Goal: Task Accomplishment & Management: Use online tool/utility

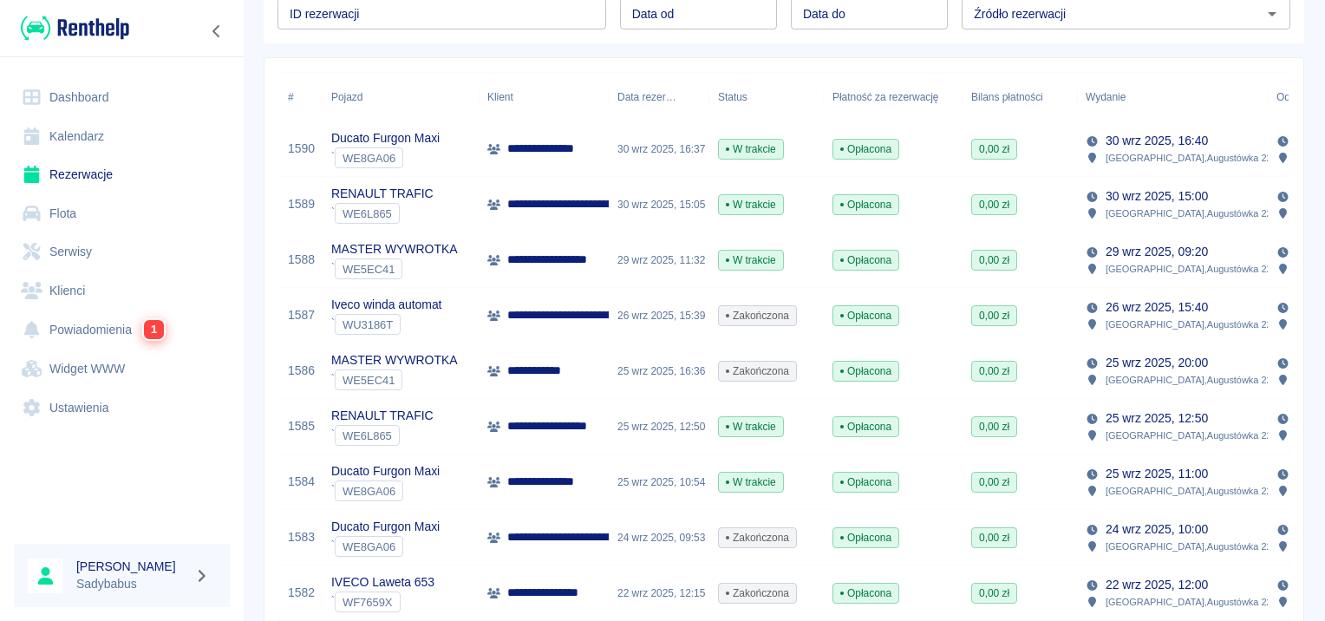
scroll to position [347, 0]
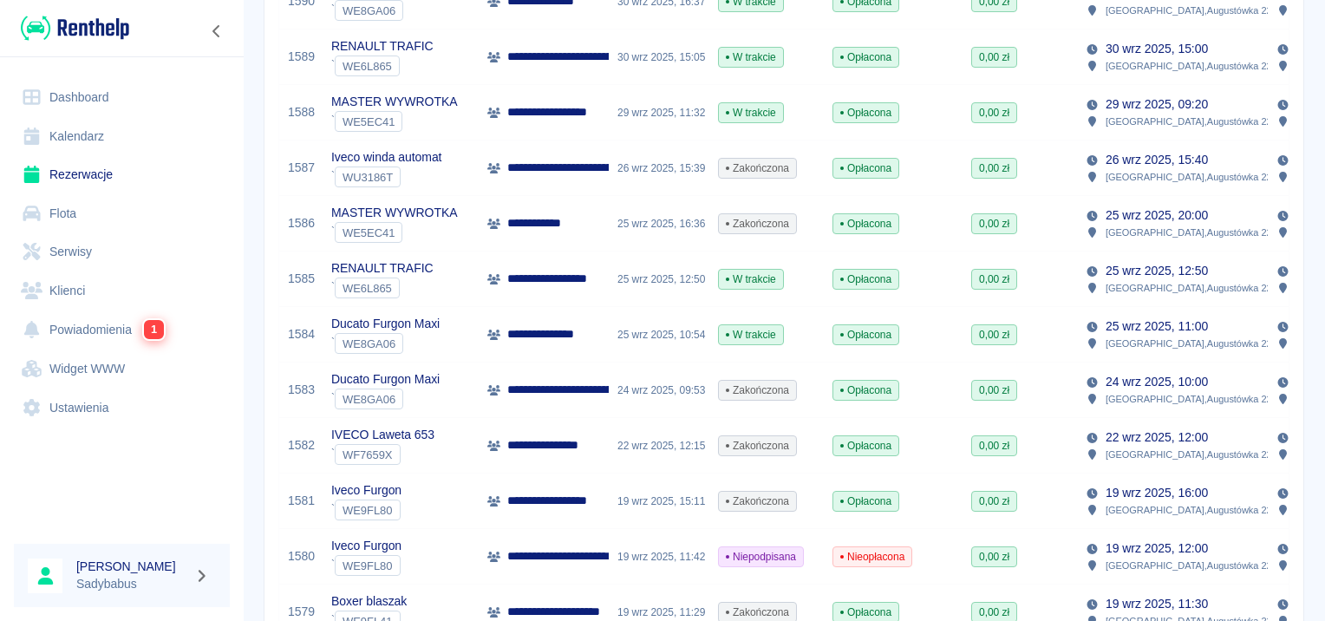
click at [527, 281] on p "**********" at bounding box center [559, 279] width 105 height 18
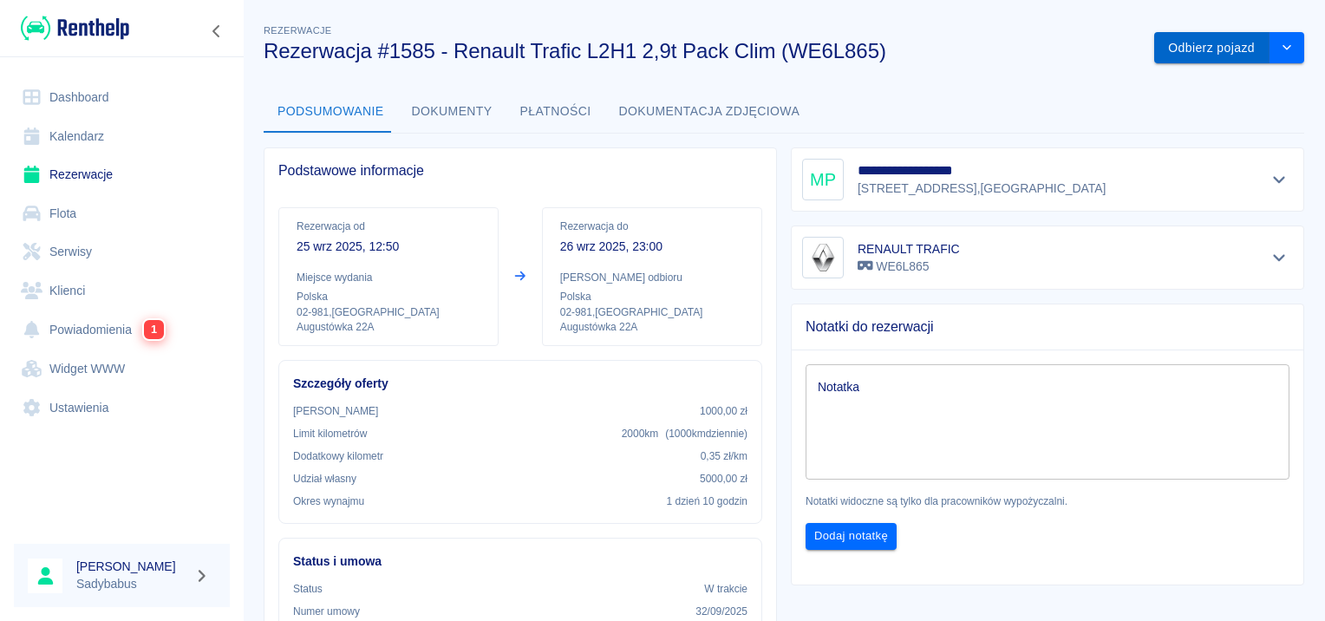
click at [1210, 52] on button "Odbierz pojazd" at bounding box center [1211, 48] width 115 height 32
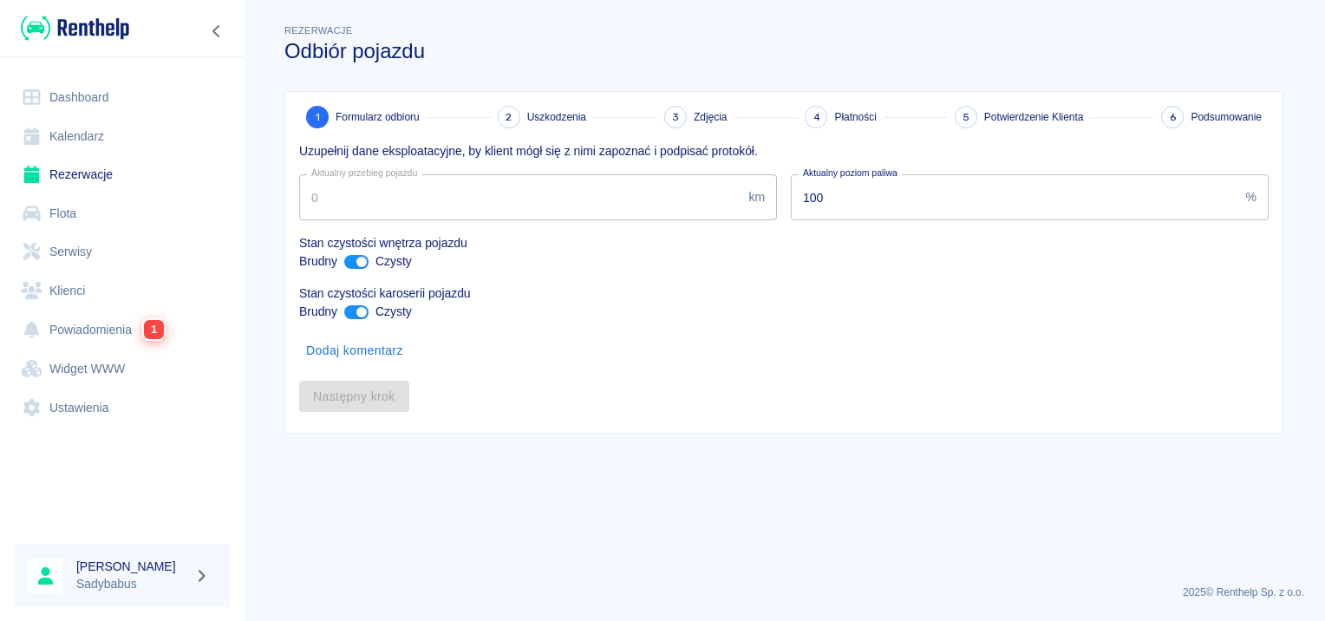
type input "154255"
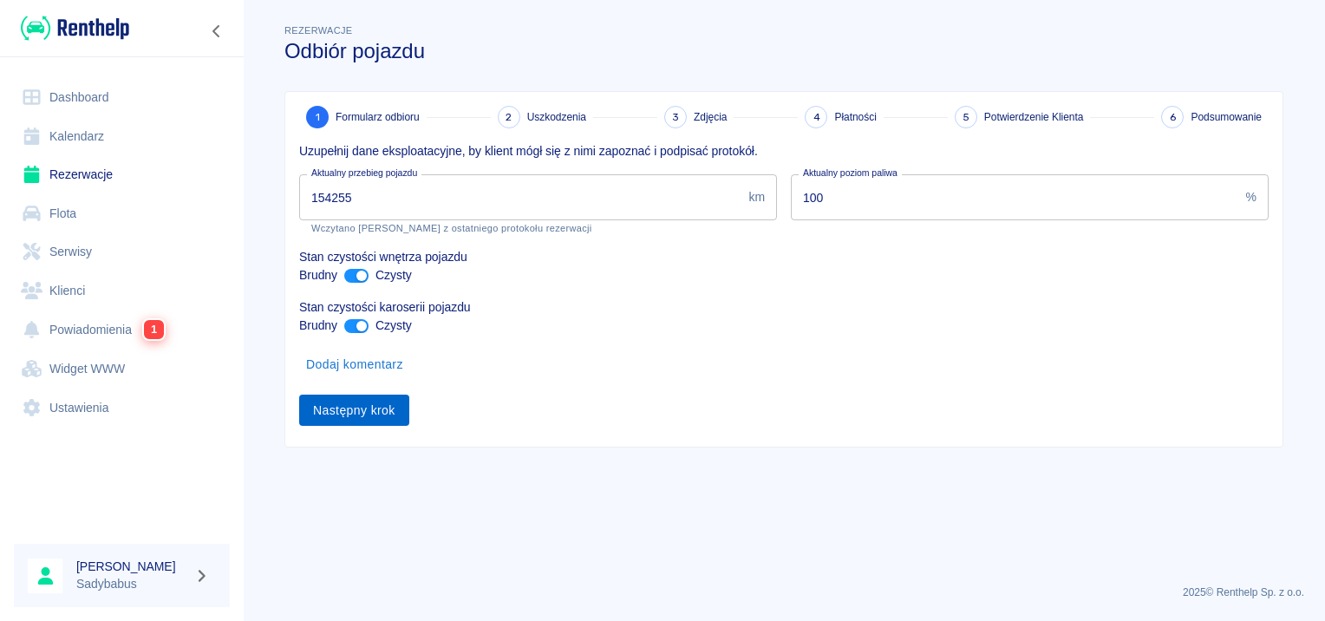
click at [340, 409] on button "Następny krok" at bounding box center [354, 411] width 110 height 32
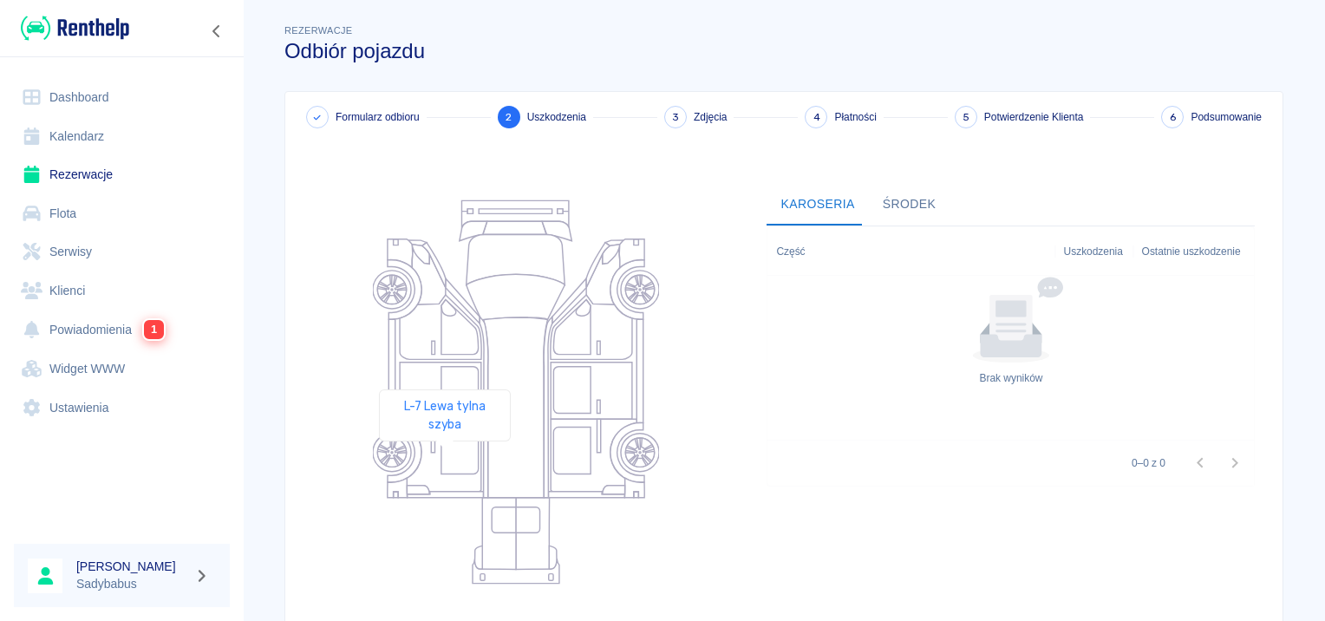
scroll to position [206, 0]
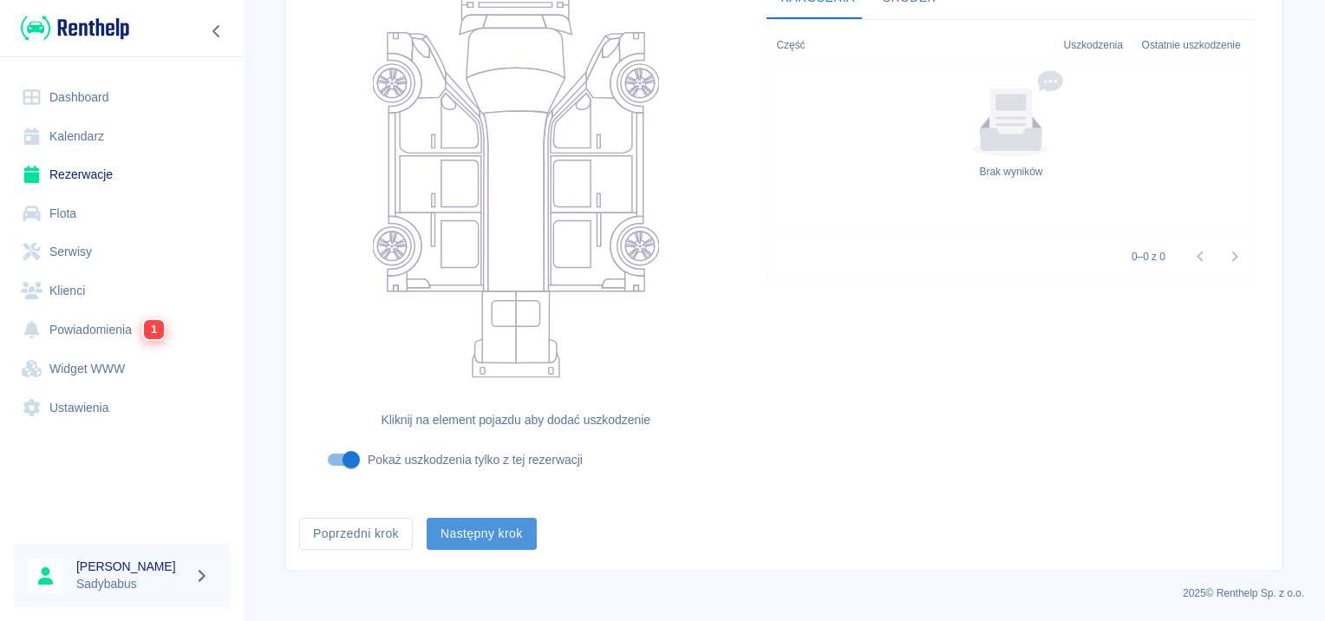
click at [469, 538] on button "Następny krok" at bounding box center [482, 534] width 110 height 32
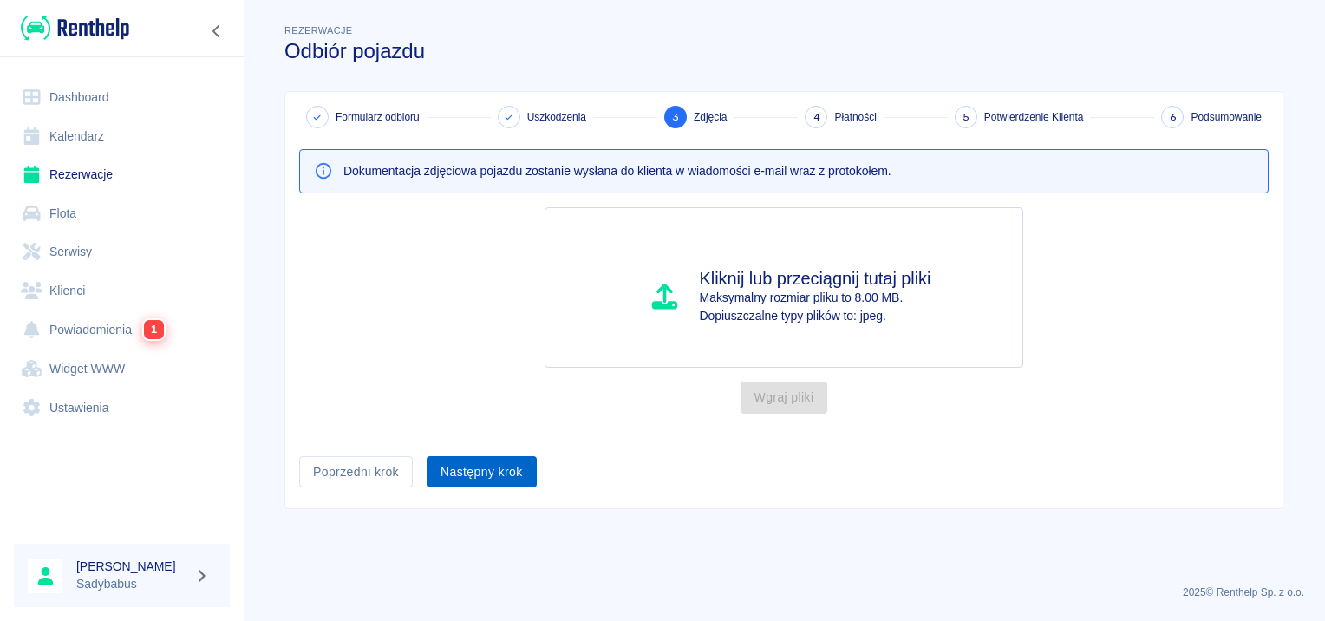
click at [512, 460] on button "Następny krok" at bounding box center [482, 472] width 110 height 32
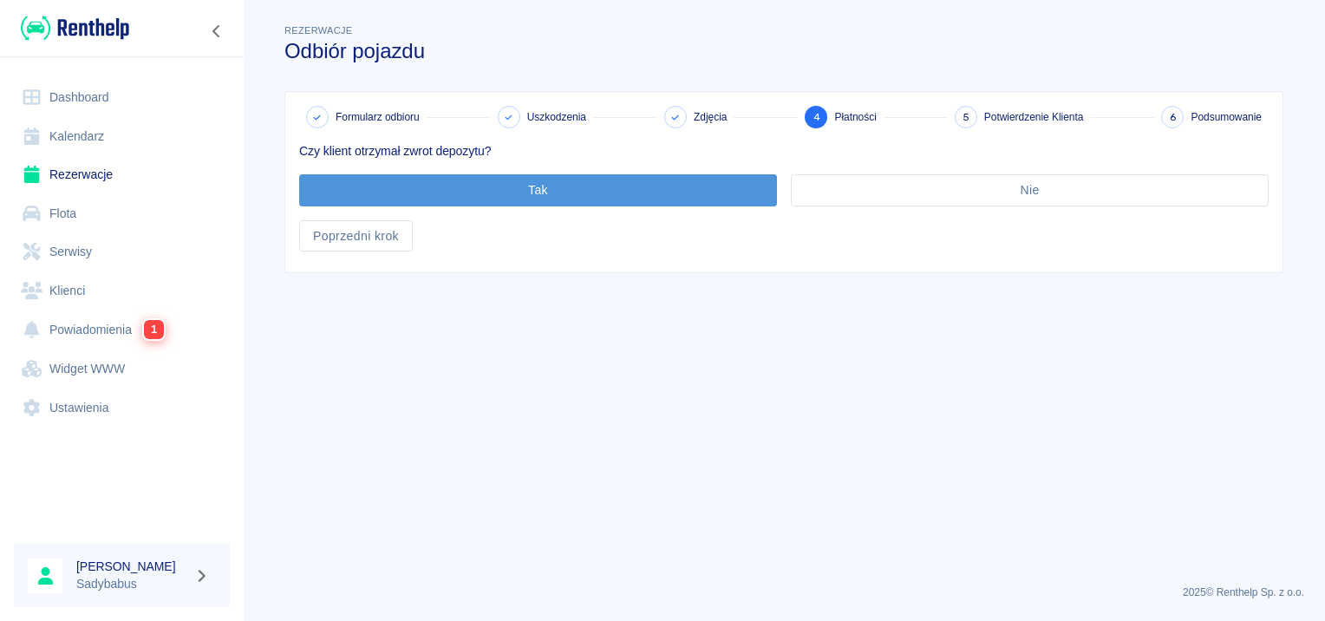
click at [521, 205] on button "Tak" at bounding box center [538, 190] width 478 height 32
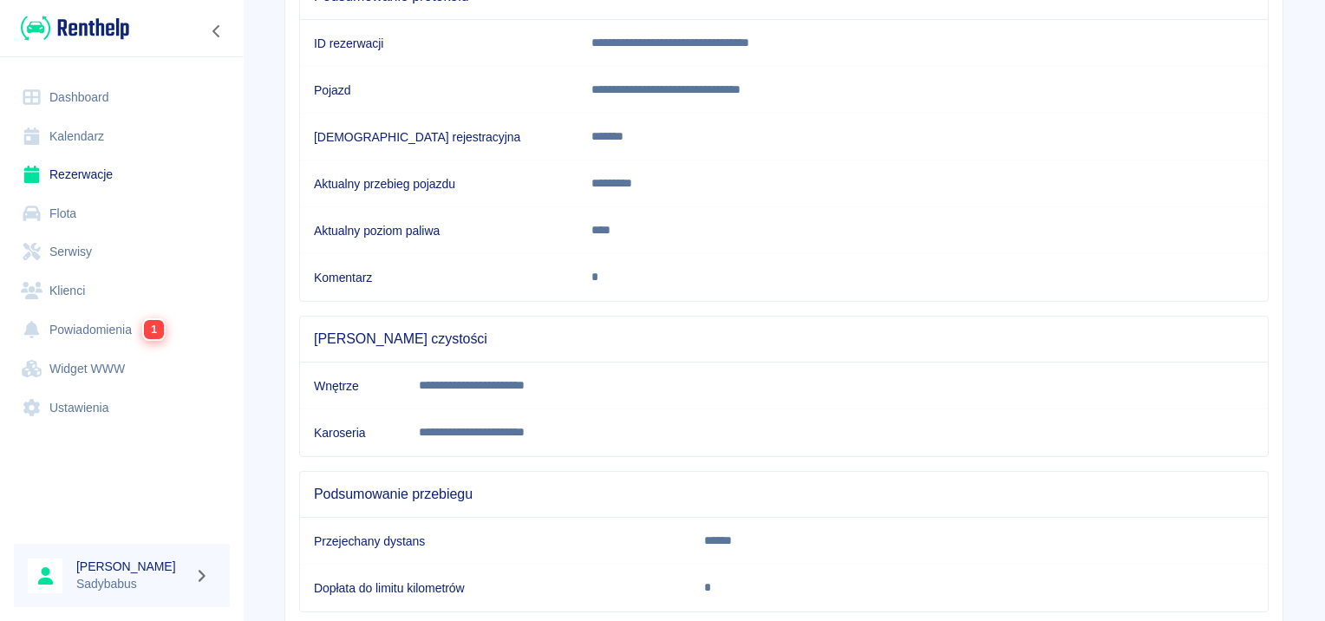
scroll to position [306, 0]
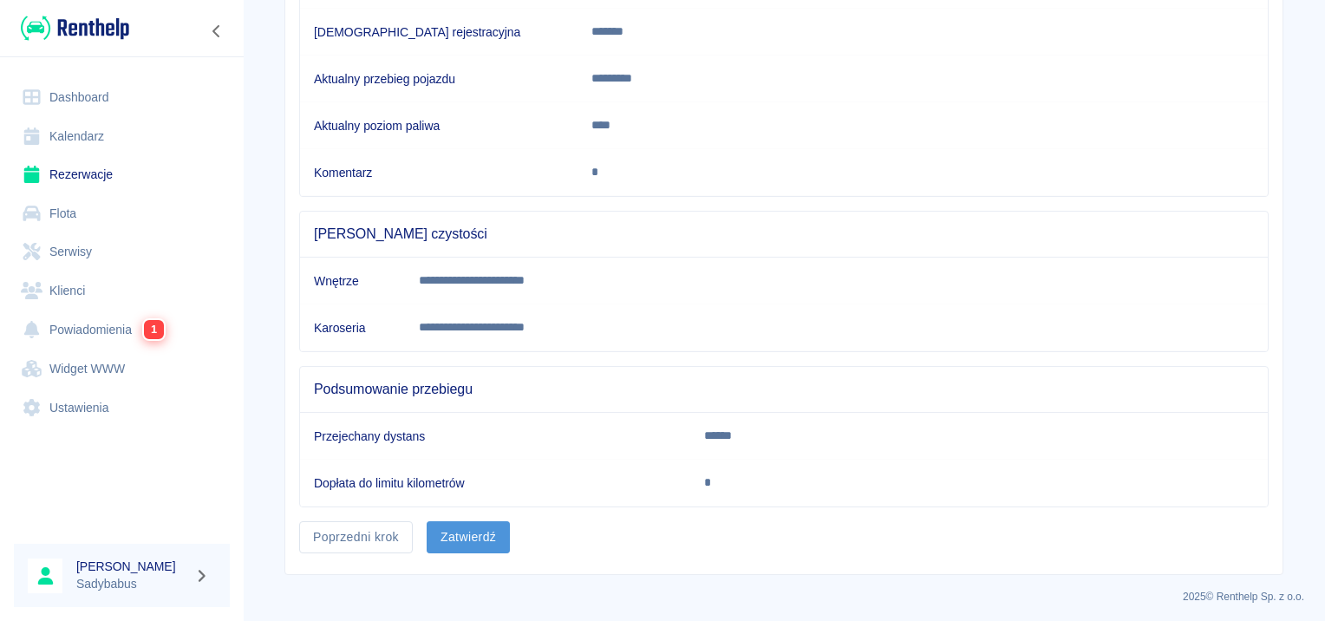
click at [447, 524] on button "Zatwierdź" at bounding box center [468, 537] width 83 height 32
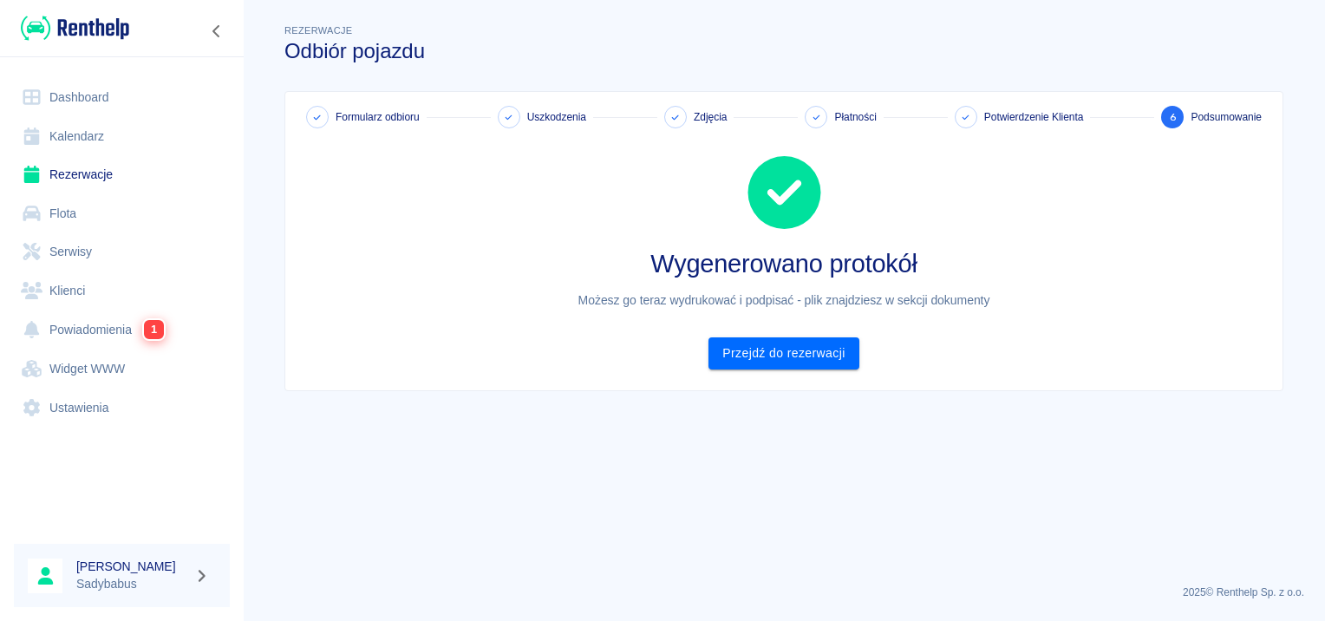
scroll to position [0, 0]
click at [836, 353] on link "Przejdź do rezerwacji" at bounding box center [783, 353] width 150 height 32
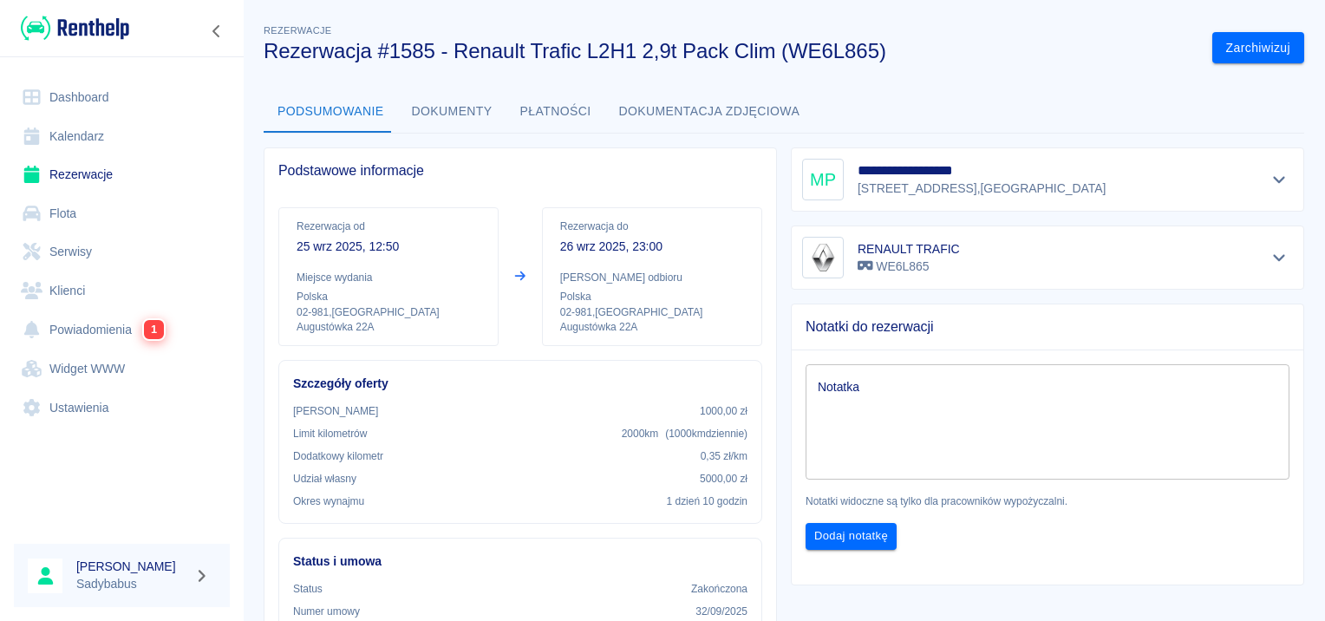
click at [442, 102] on button "Dokumenty" at bounding box center [452, 112] width 108 height 42
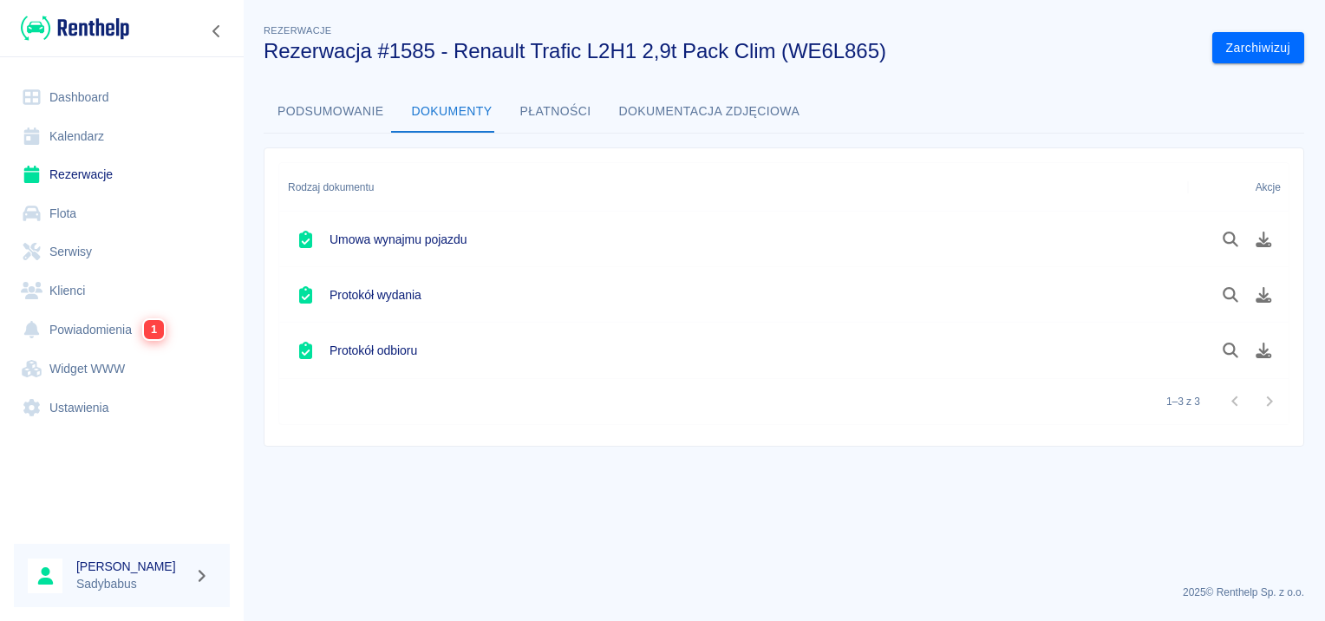
click at [1253, 333] on div at bounding box center [1238, 350] width 101 height 55
click at [1262, 348] on icon "Pobierz dokument" at bounding box center [1264, 350] width 16 height 16
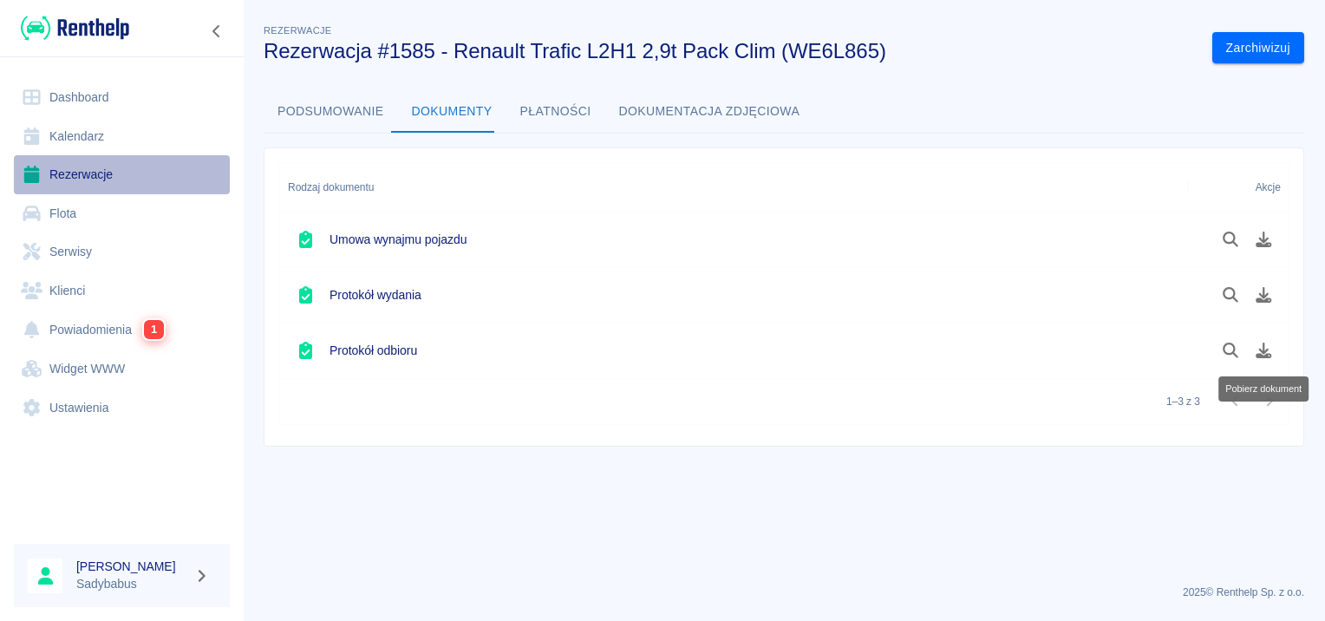
click at [80, 166] on link "Rezerwacje" at bounding box center [122, 174] width 216 height 39
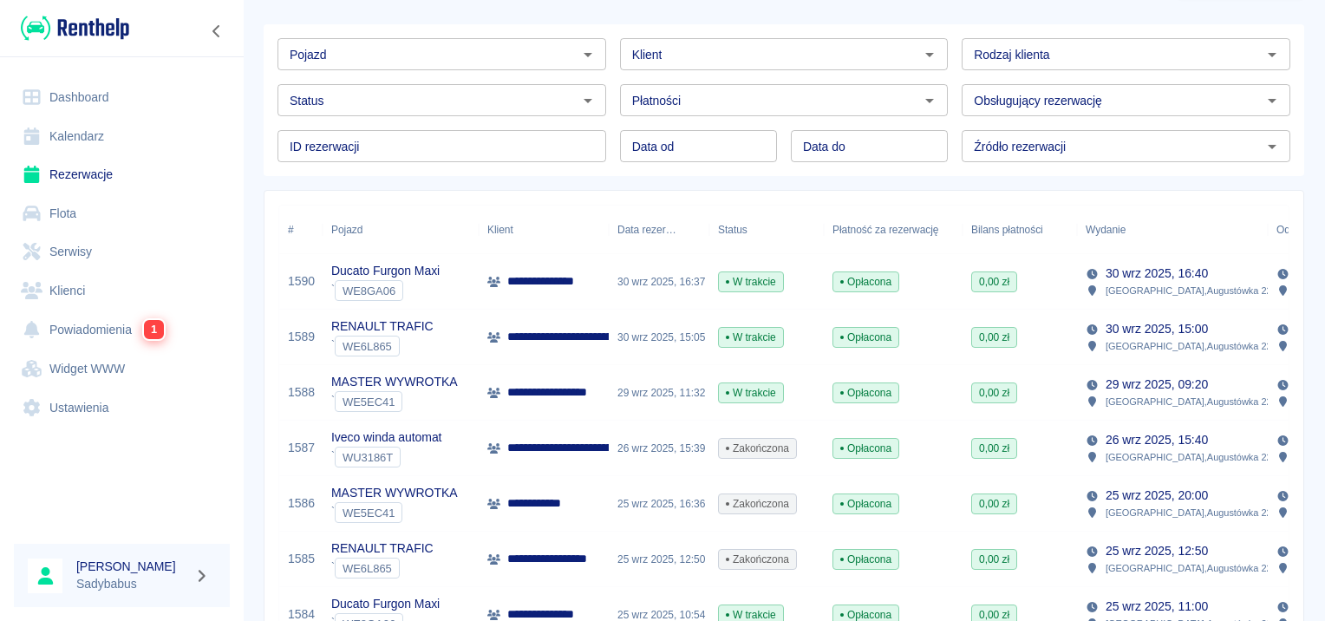
scroll to position [173, 0]
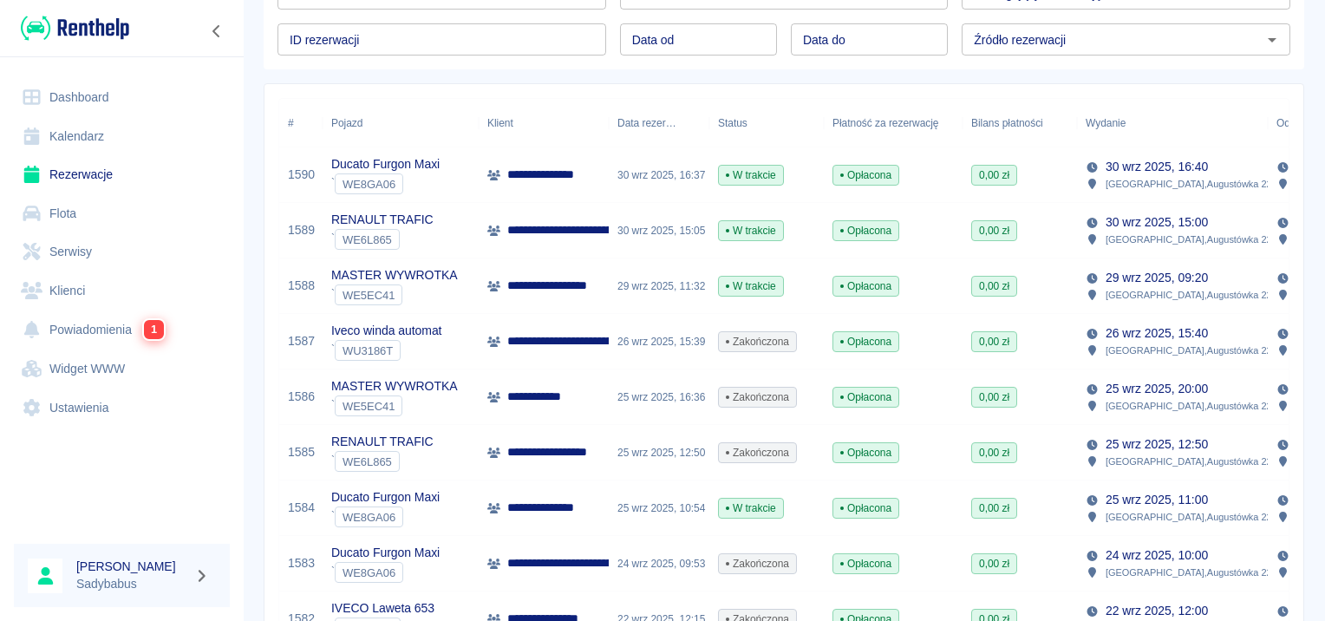
click at [565, 501] on p "**********" at bounding box center [544, 508] width 75 height 18
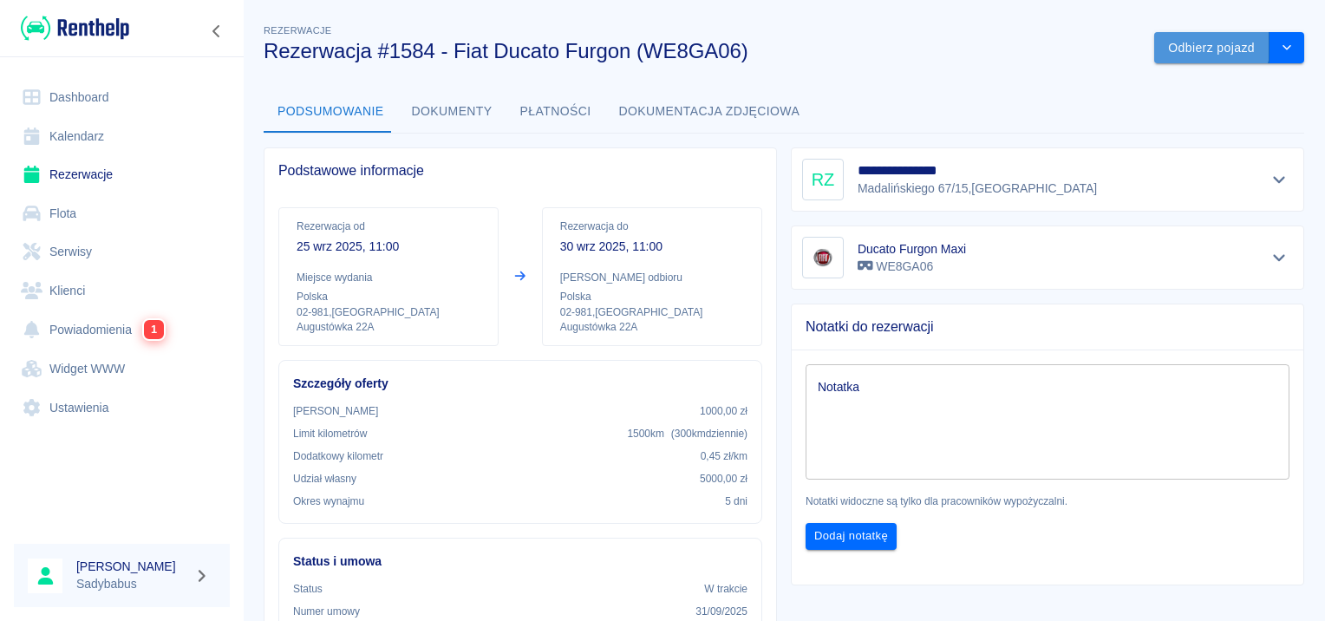
click at [1170, 45] on button "Odbierz pojazd" at bounding box center [1211, 48] width 115 height 32
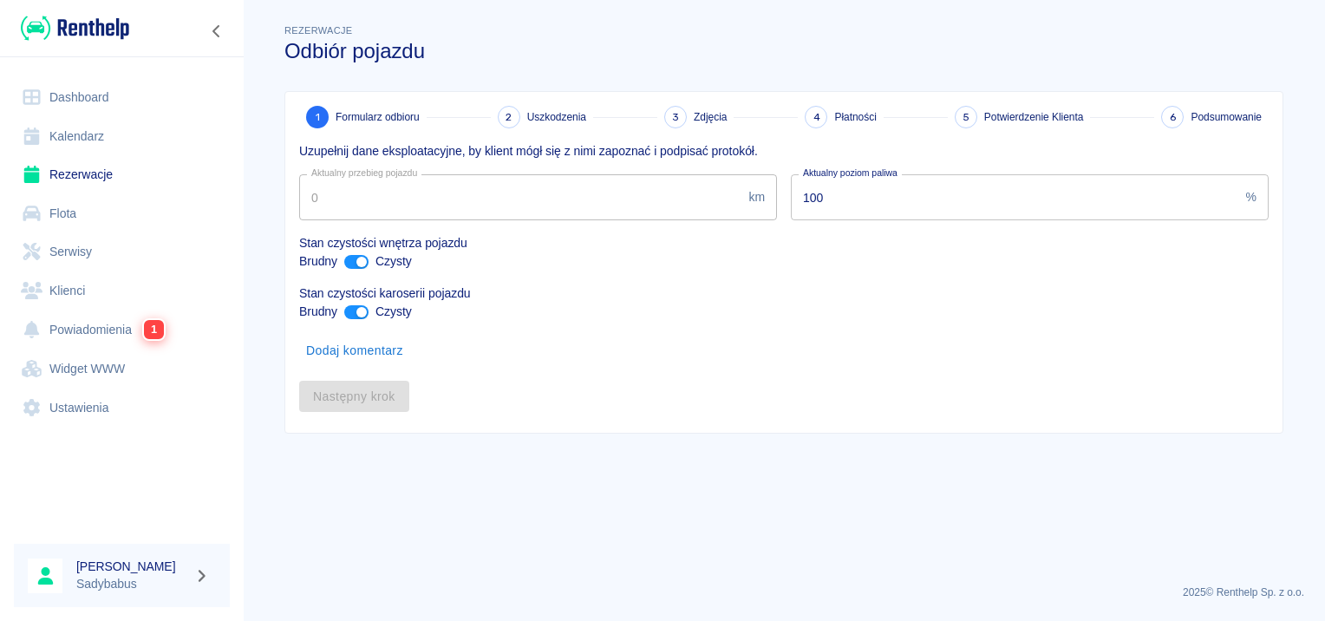
type input "169010"
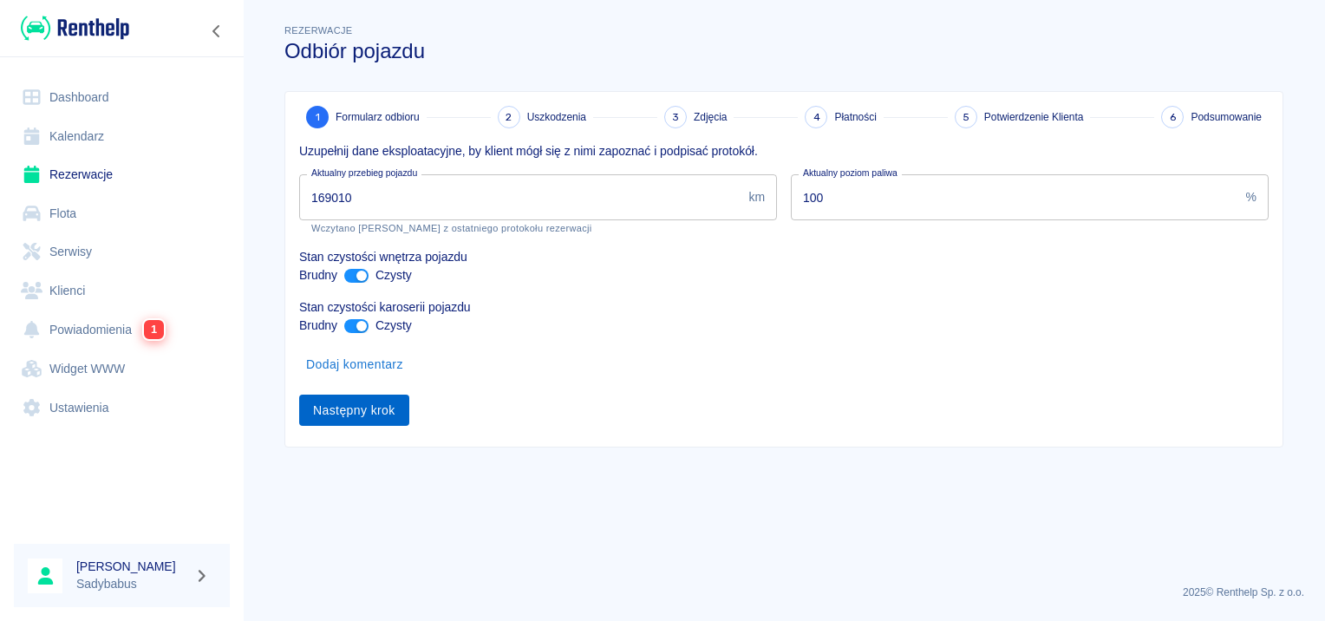
click at [339, 414] on button "Następny krok" at bounding box center [354, 411] width 110 height 32
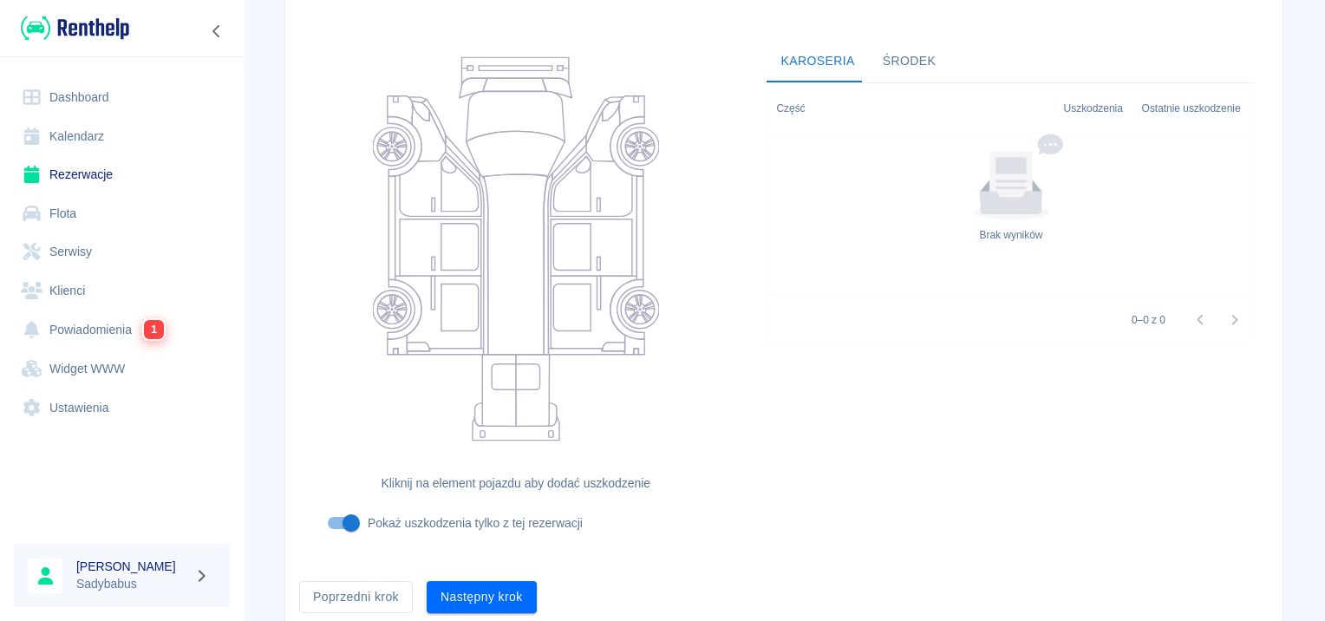
scroll to position [206, 0]
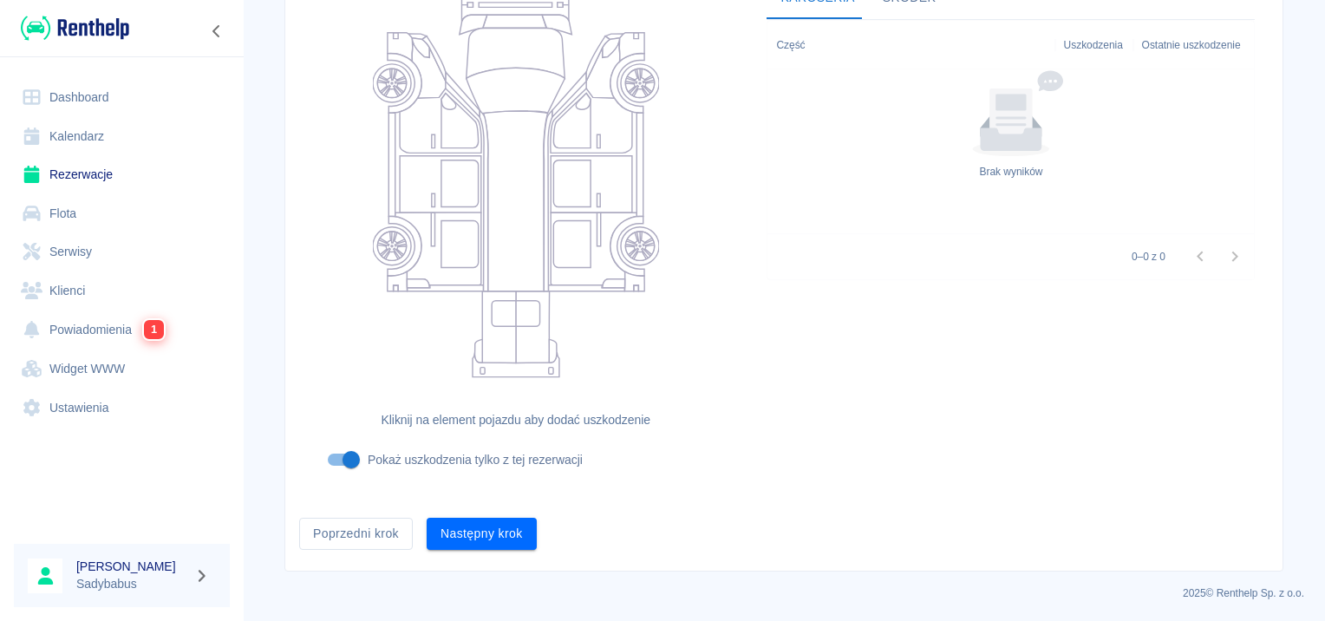
click at [519, 526] on button "Następny krok" at bounding box center [482, 534] width 110 height 32
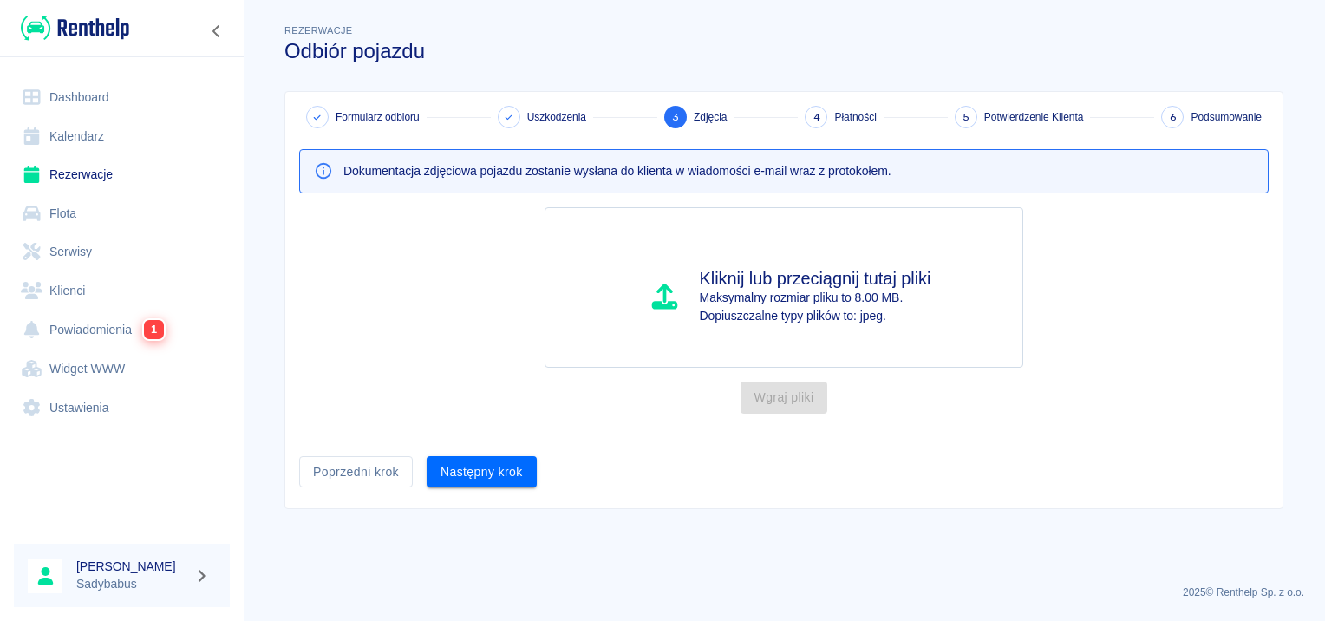
scroll to position [0, 0]
click at [471, 469] on button "Następny krok" at bounding box center [482, 472] width 110 height 32
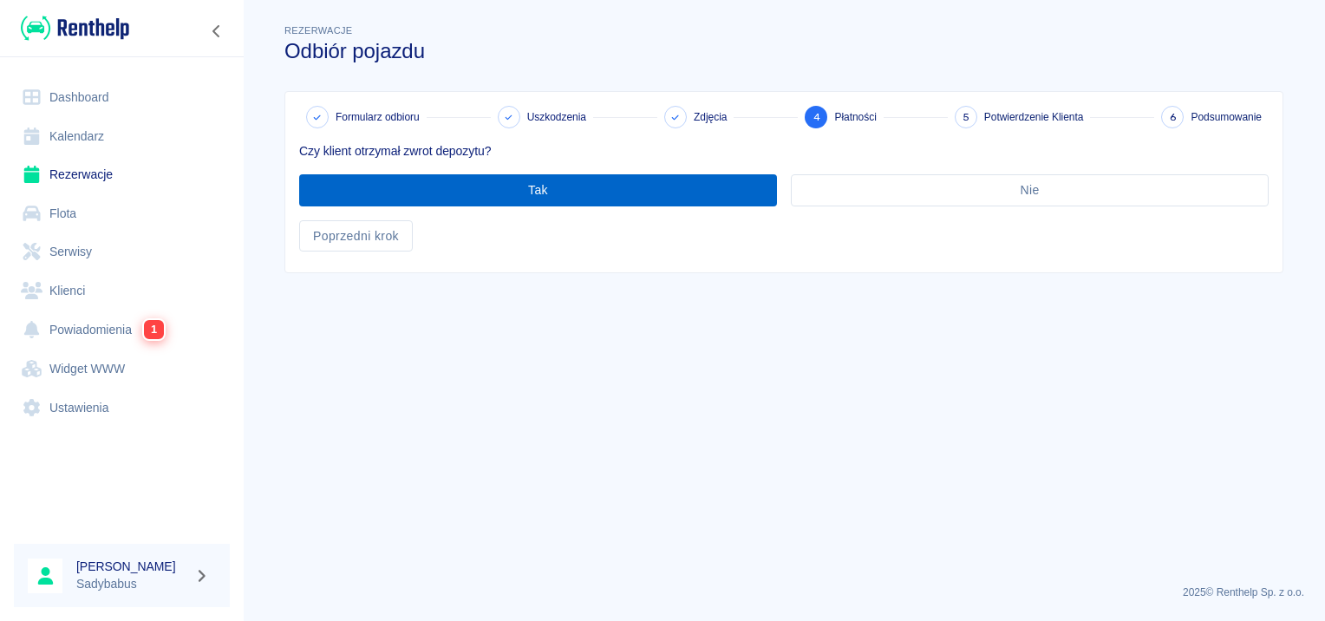
click at [492, 192] on button "Tak" at bounding box center [538, 190] width 478 height 32
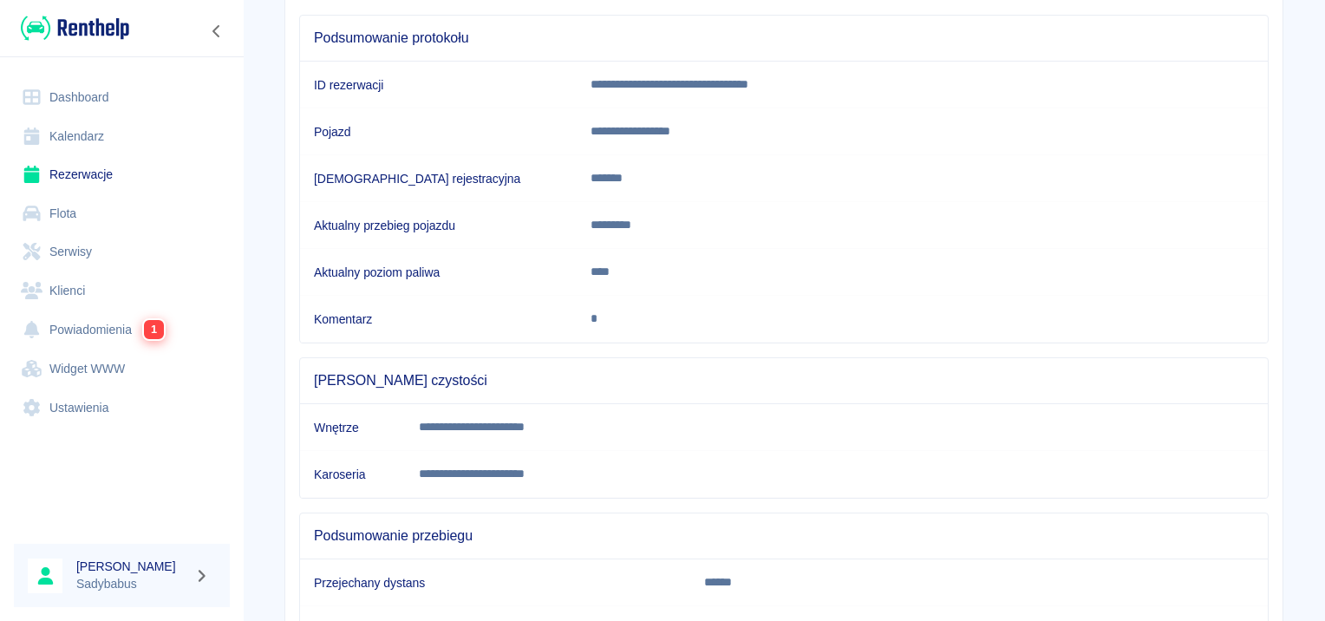
scroll to position [306, 0]
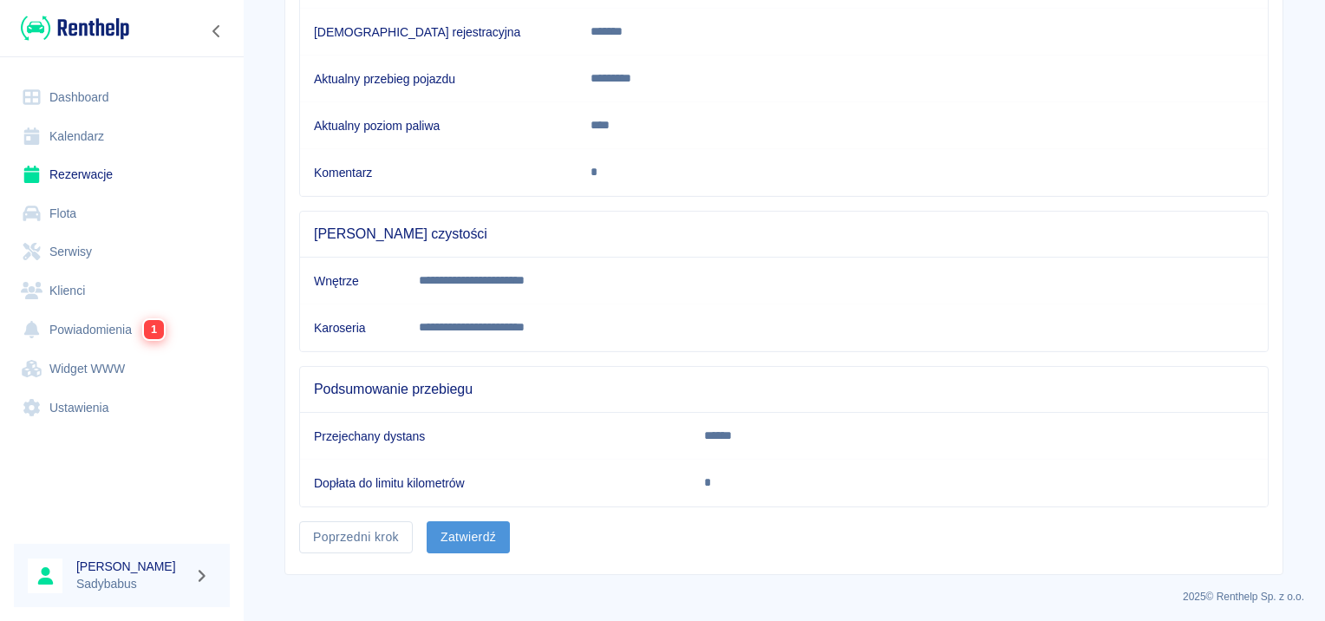
click at [447, 532] on button "Zatwierdź" at bounding box center [468, 537] width 83 height 32
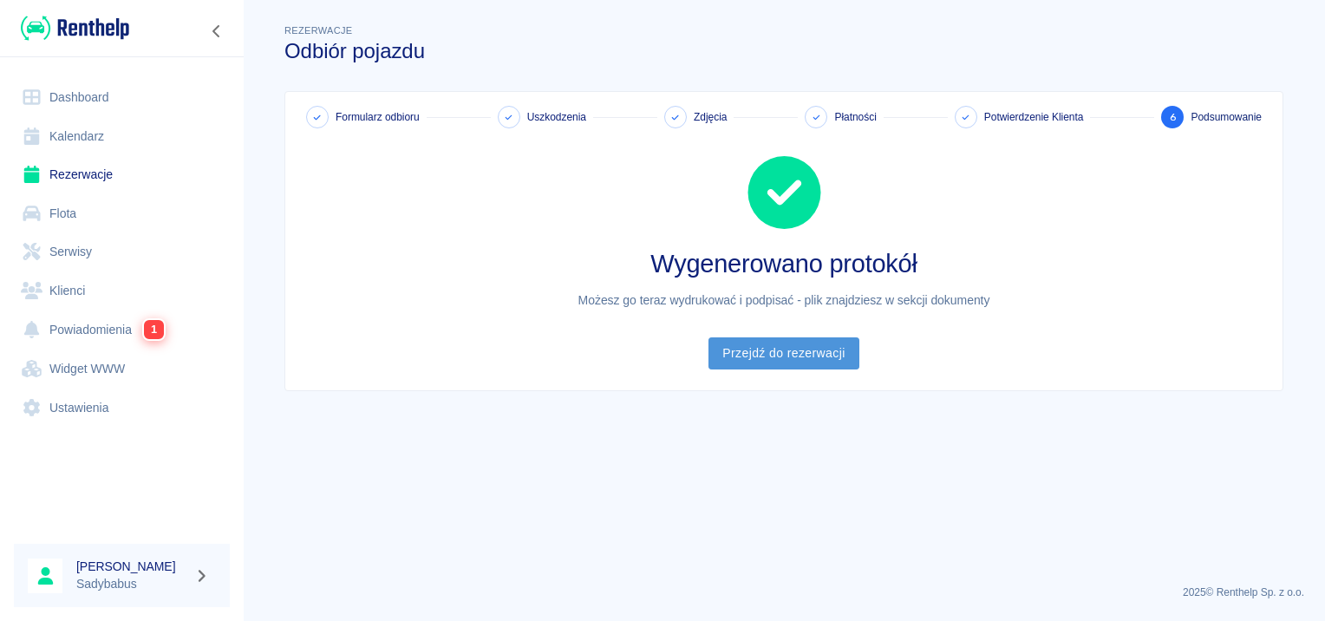
click at [739, 340] on link "Przejdź do rezerwacji" at bounding box center [783, 353] width 150 height 32
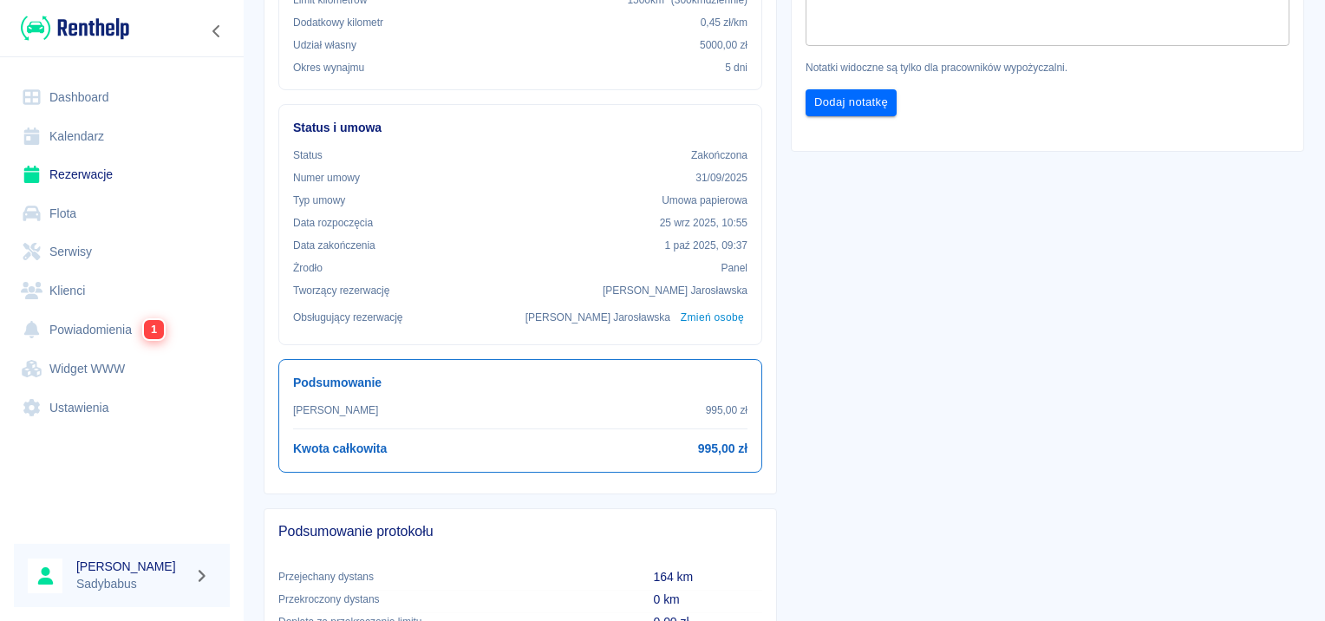
scroll to position [87, 0]
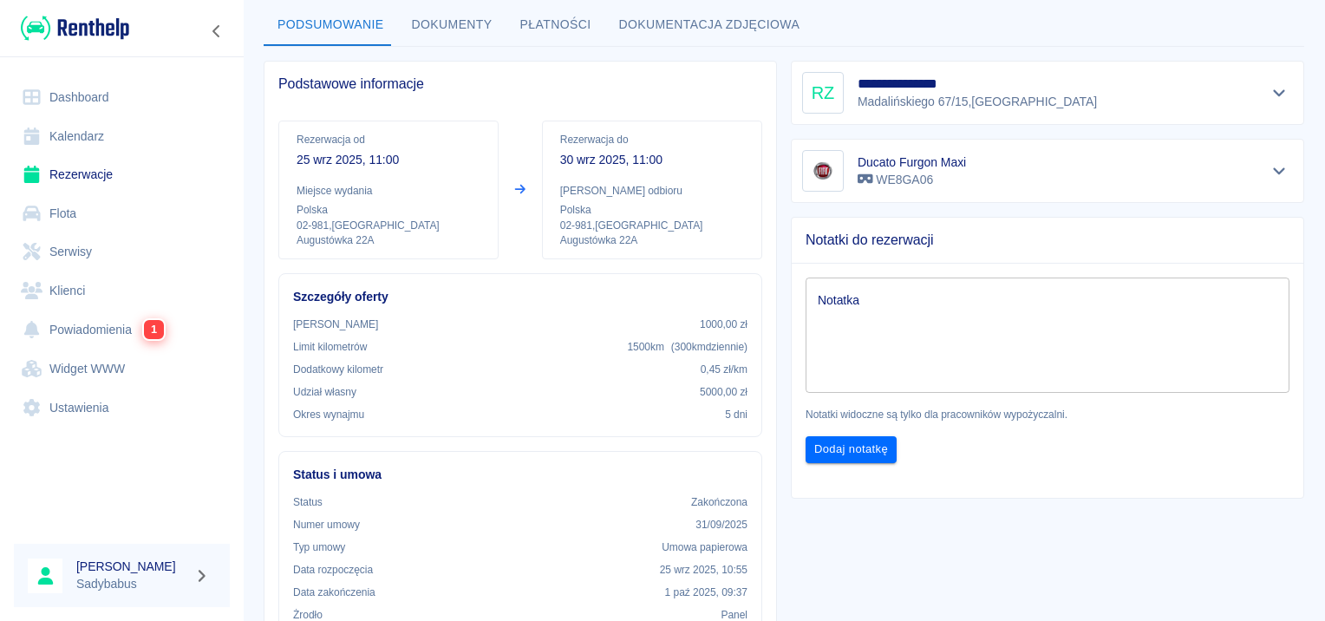
click at [475, 24] on button "Dokumenty" at bounding box center [452, 25] width 108 height 42
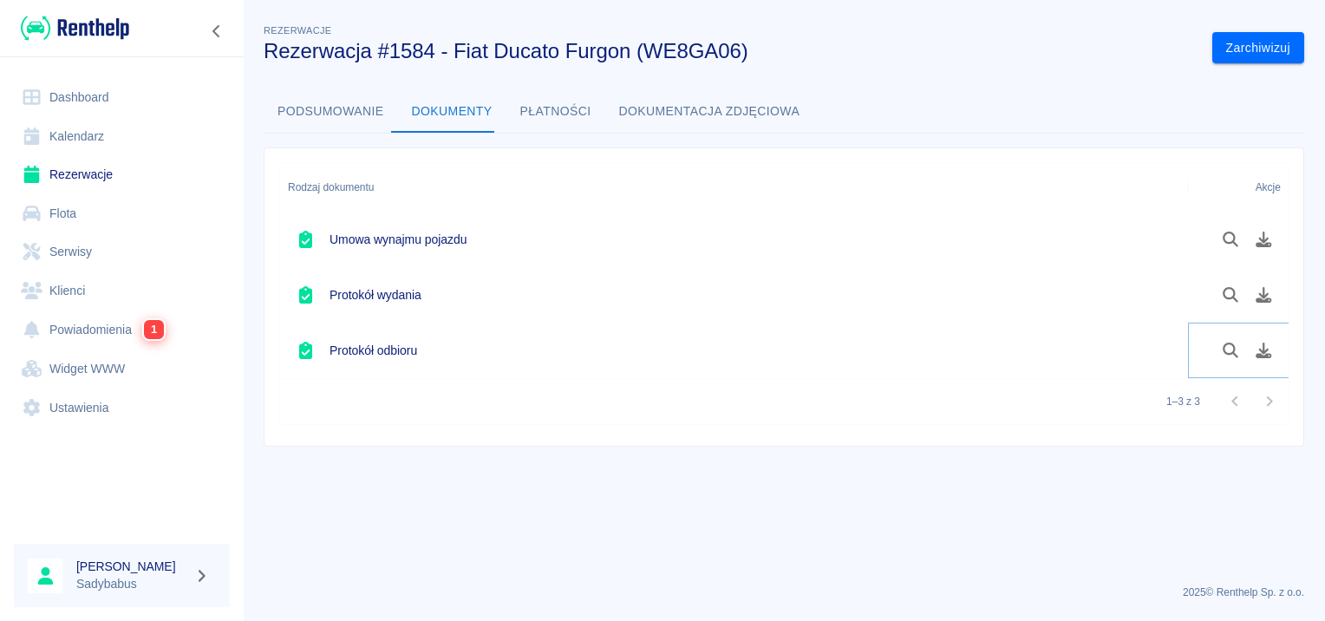
click at [1263, 361] on button "Pobierz dokument" at bounding box center [1264, 350] width 34 height 29
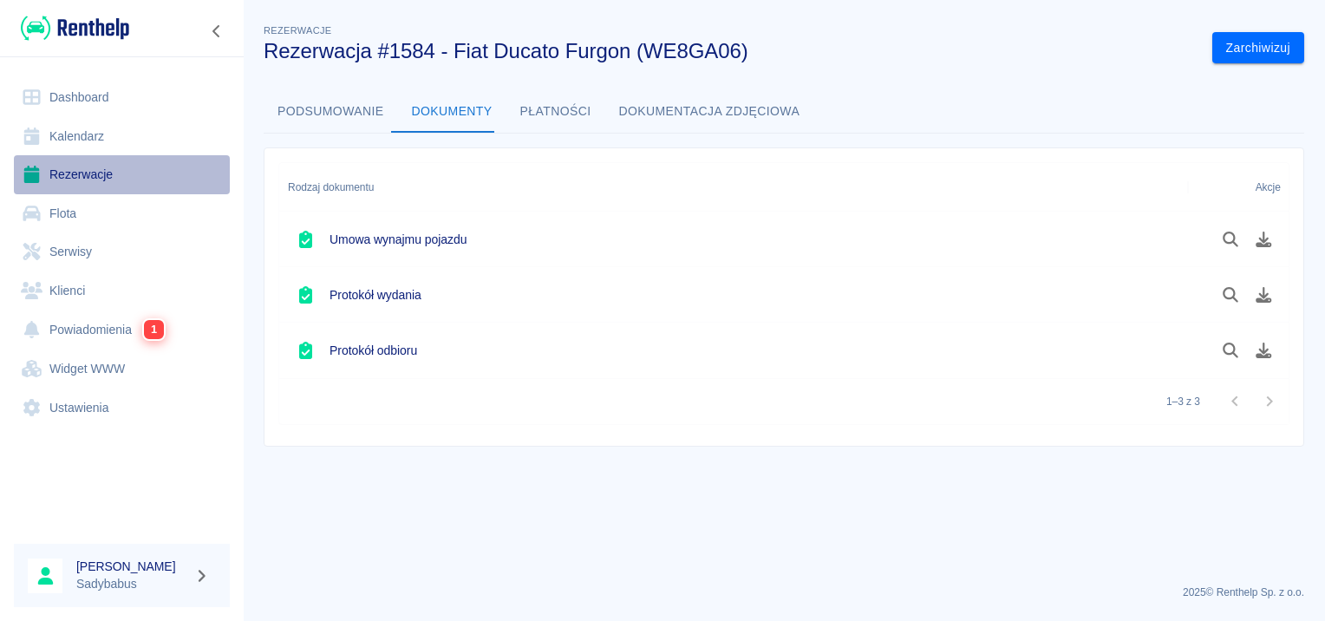
click at [88, 173] on link "Rezerwacje" at bounding box center [122, 174] width 216 height 39
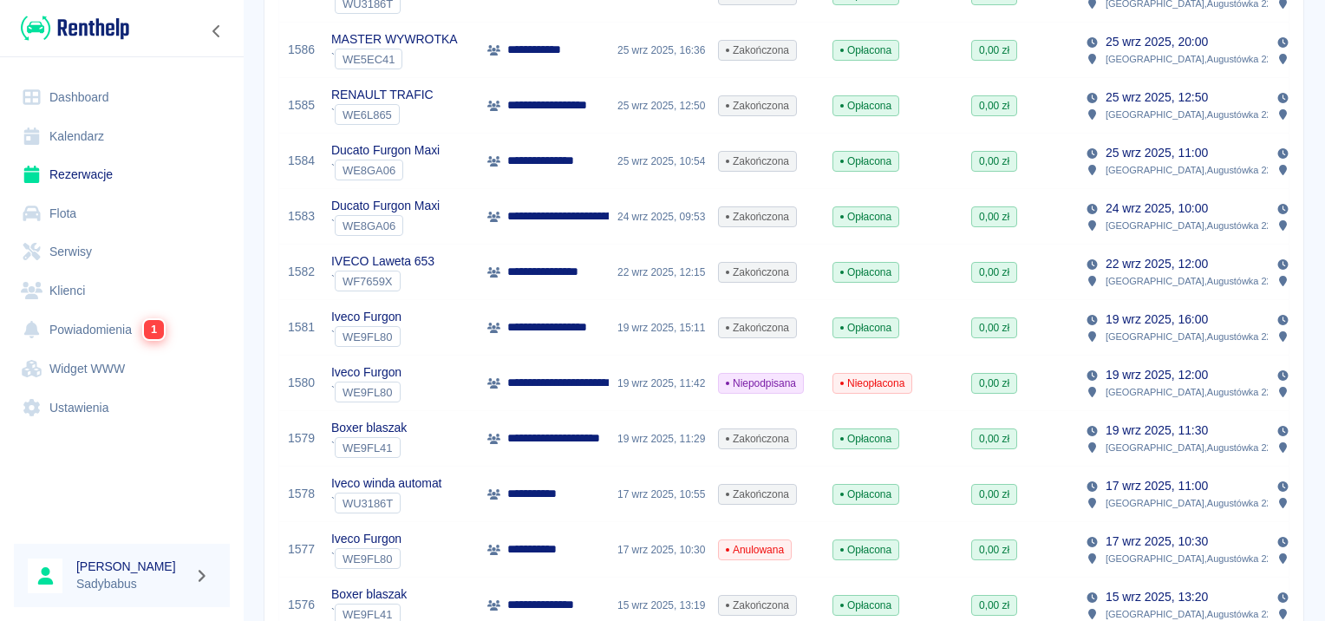
scroll to position [87, 0]
